Goal: Navigation & Orientation: Find specific page/section

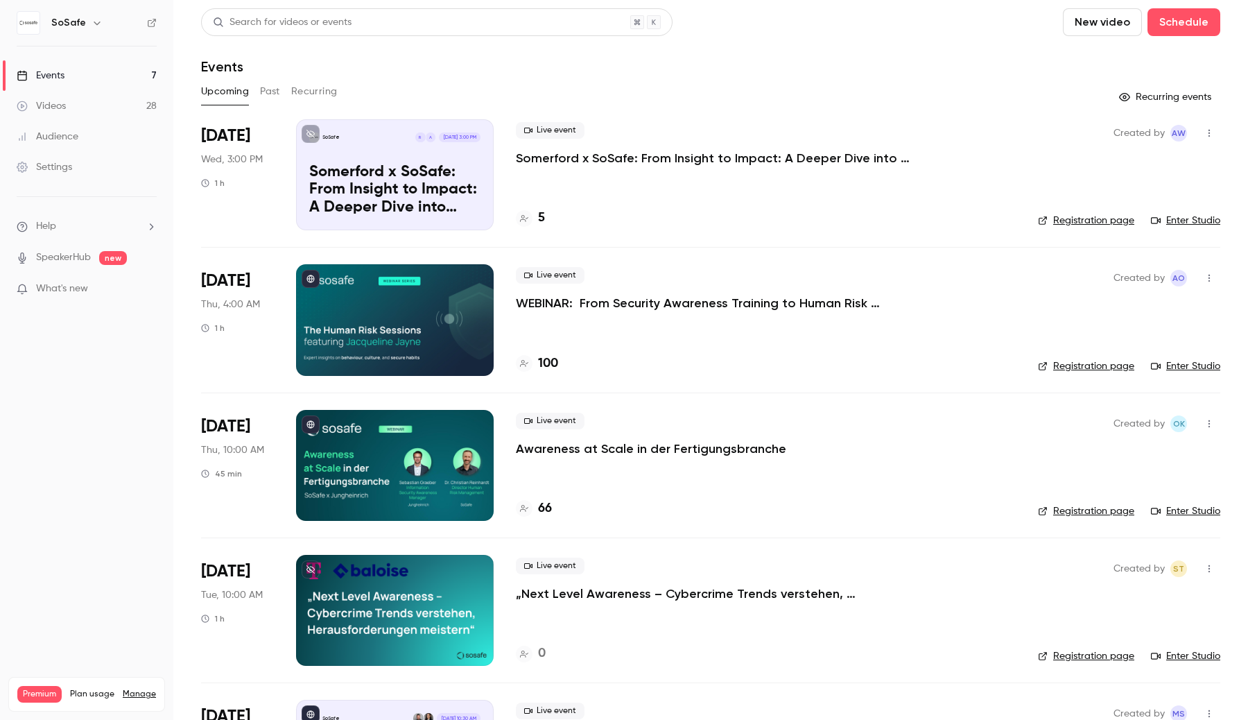
drag, startPoint x: 467, startPoint y: 88, endPoint x: 580, endPoint y: 265, distance: 209.9
click at [0, 0] on div "SoSafe Events 7 Videos 28 Audience Settings Help SpeakerHub new What's new Prem…" at bounding box center [624, 360] width 1248 height 720
